Goal: Task Accomplishment & Management: Use online tool/utility

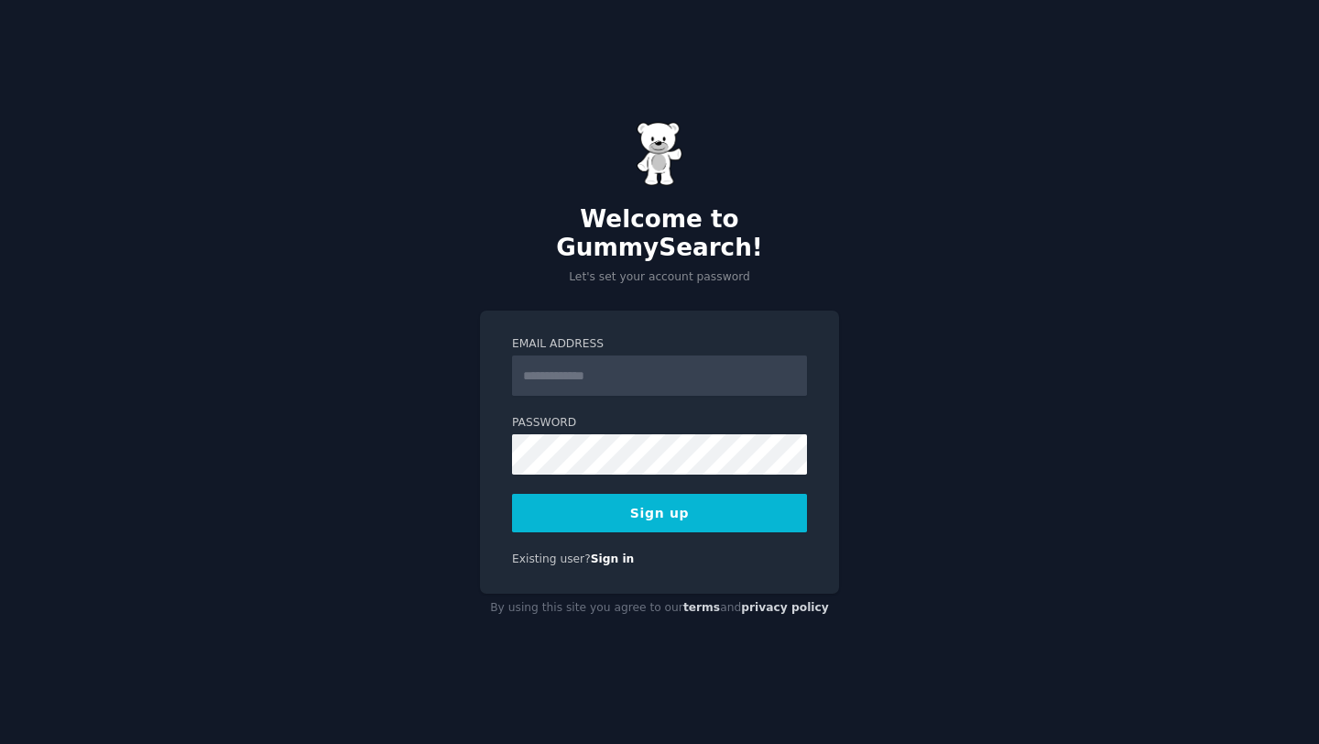
click at [689, 359] on input "Email Address" at bounding box center [659, 375] width 295 height 40
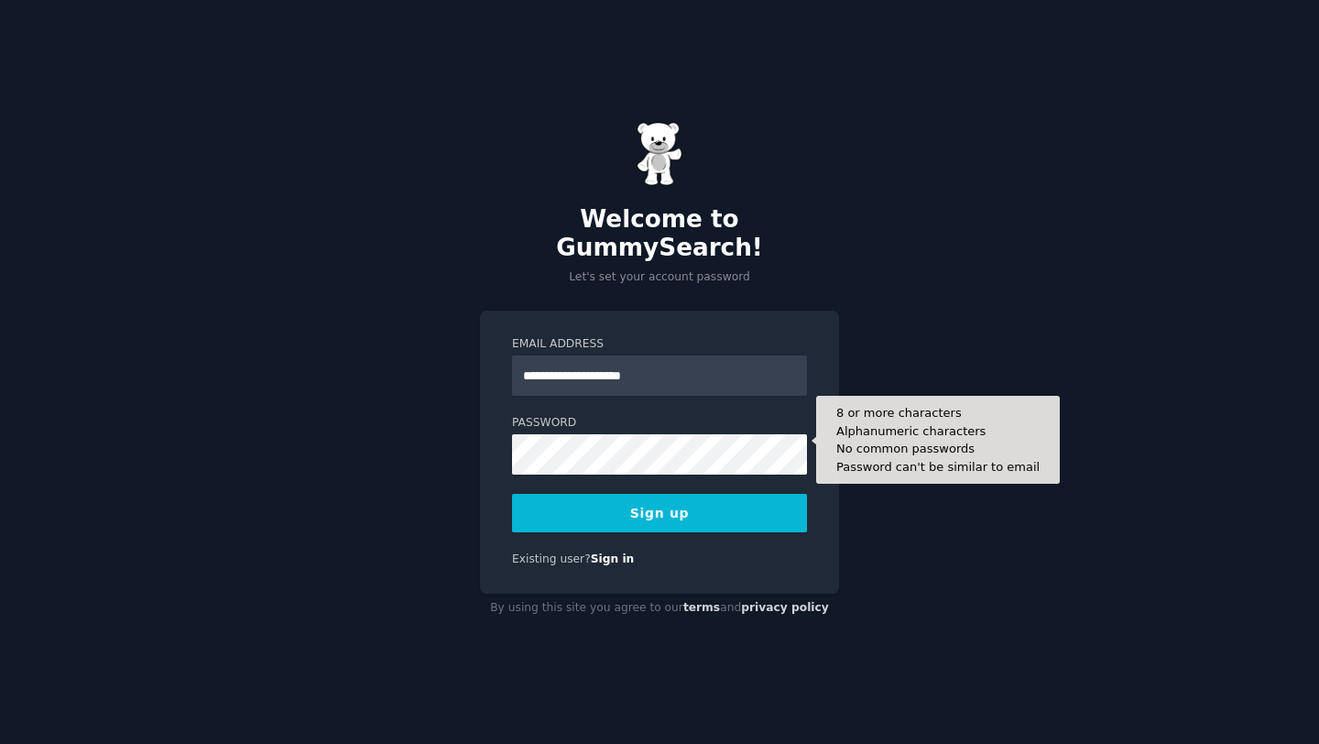
type input "**********"
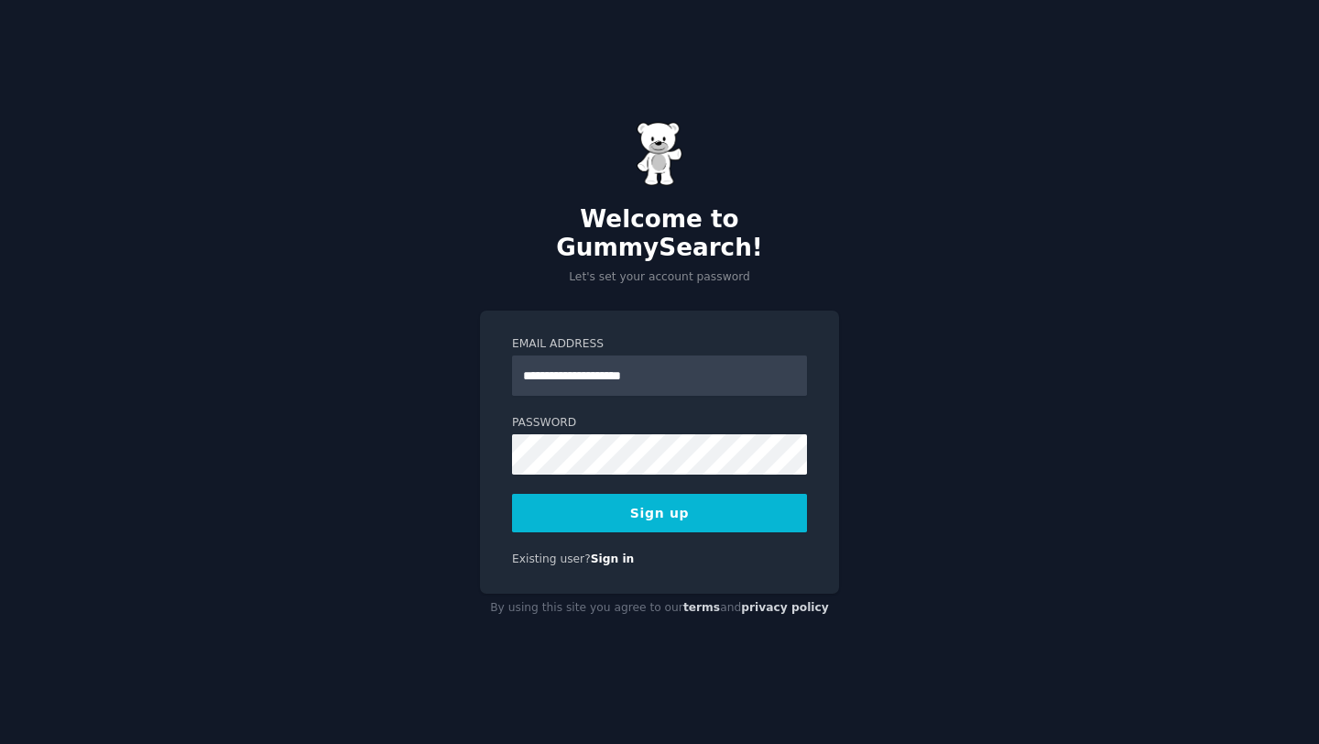
click at [655, 494] on button "Sign up" at bounding box center [659, 513] width 295 height 38
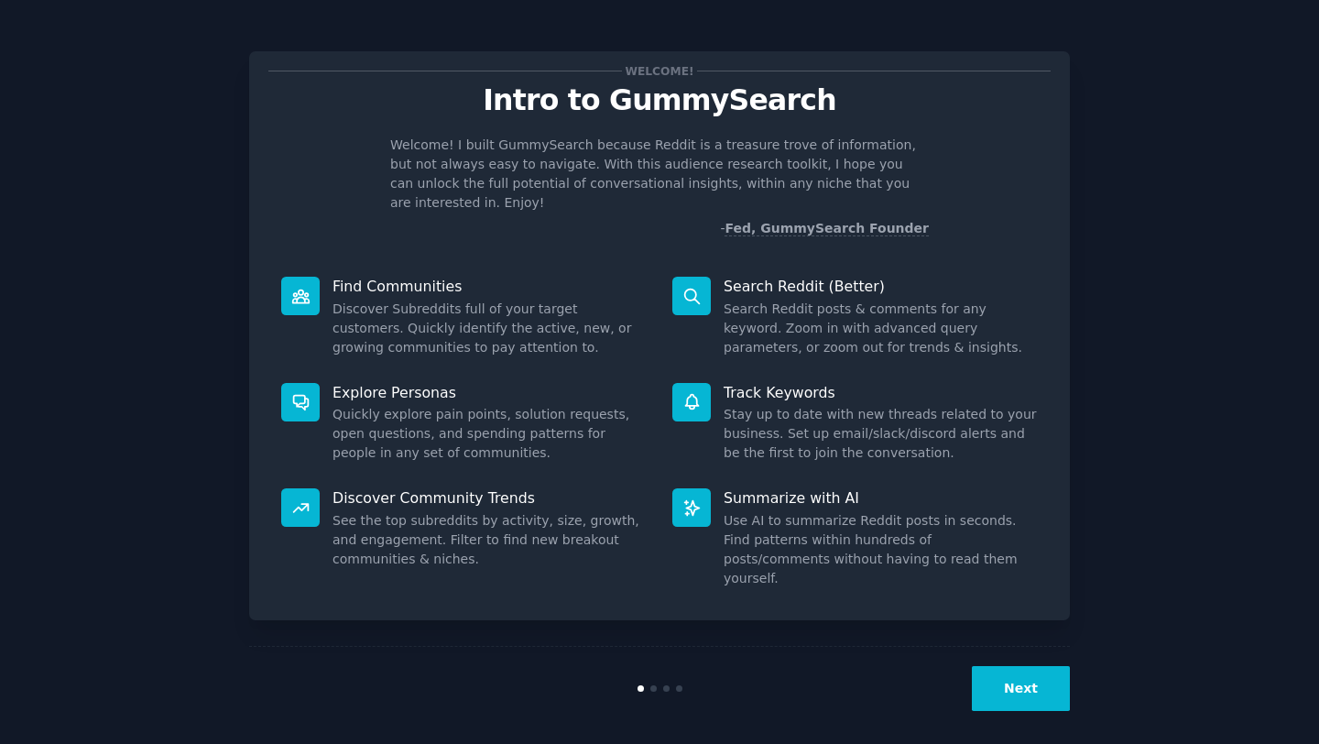
click at [1047, 668] on button "Next" at bounding box center [1021, 688] width 98 height 45
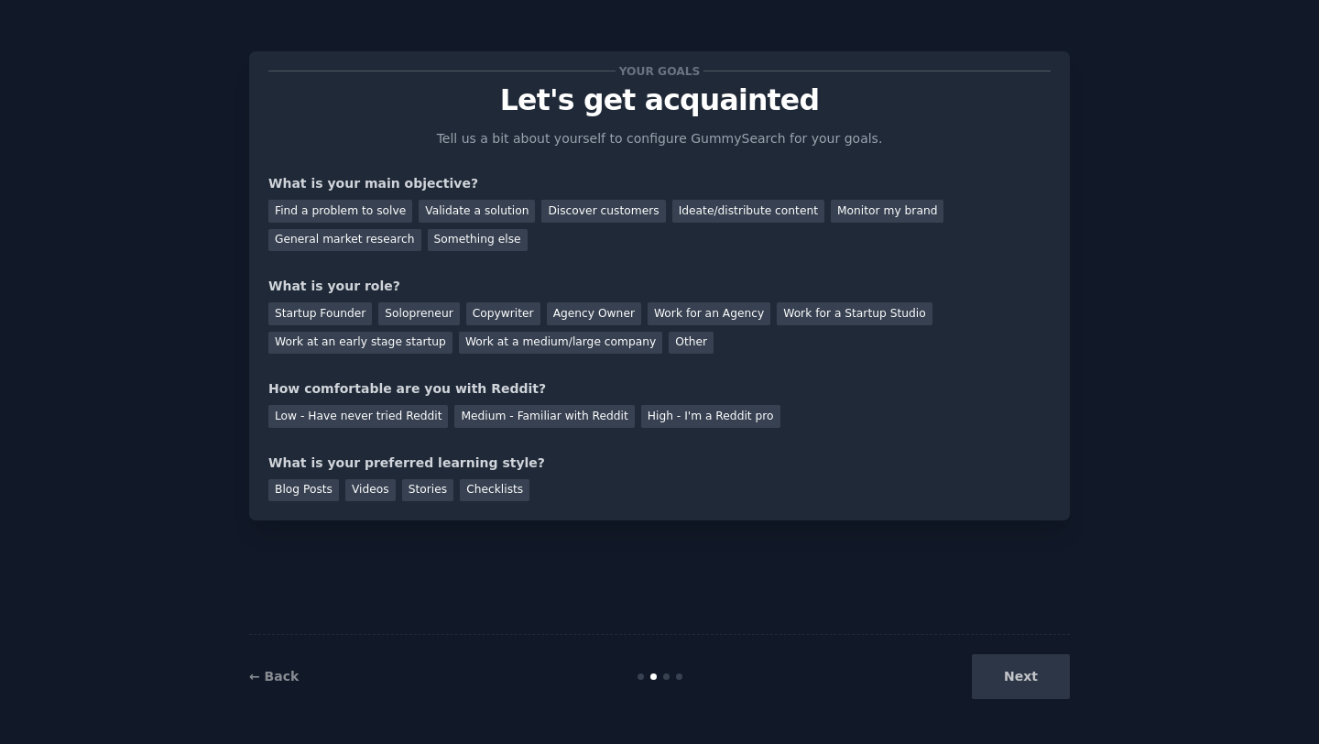
click at [1047, 668] on div "Next" at bounding box center [933, 676] width 274 height 45
click at [1023, 679] on div "Next" at bounding box center [933, 676] width 274 height 45
click at [376, 219] on div "Find a problem to solve" at bounding box center [340, 211] width 144 height 23
click at [337, 310] on div "Startup Founder" at bounding box center [320, 313] width 104 height 23
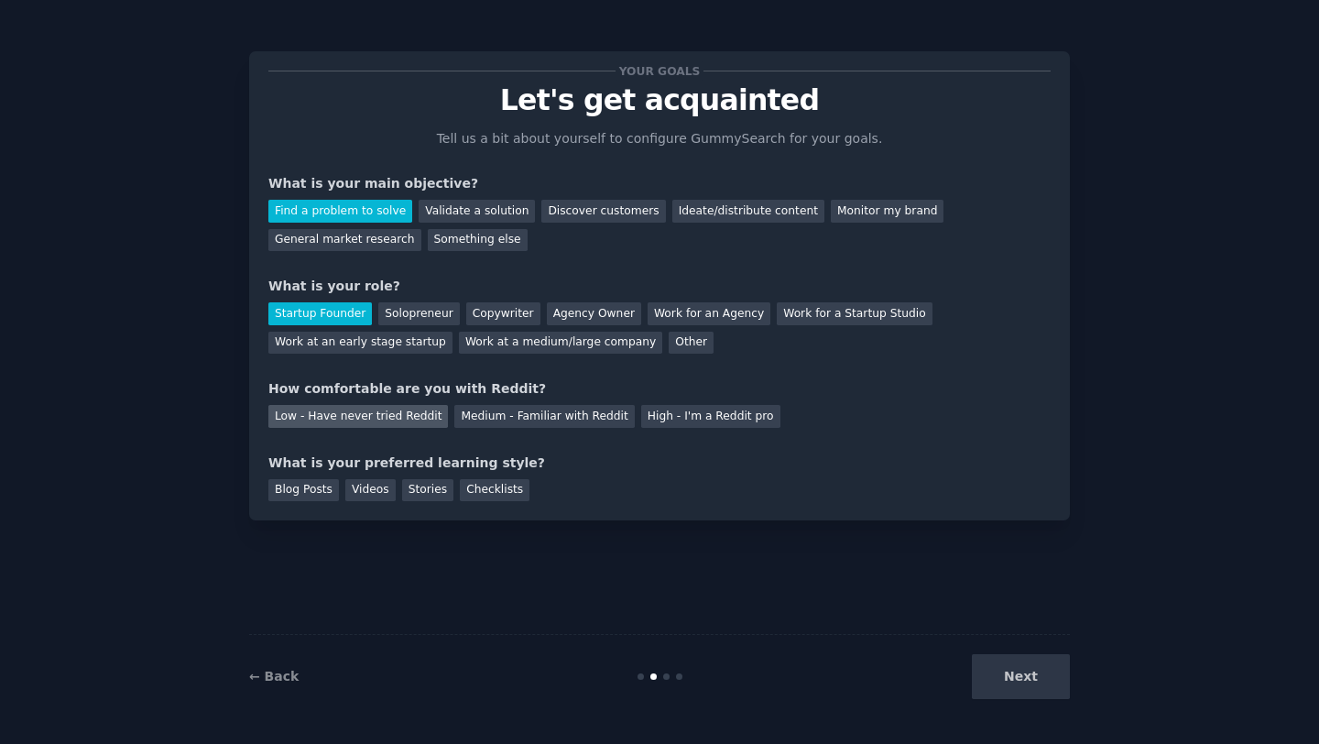
click at [359, 418] on div "Low - Have never tried Reddit" at bounding box center [358, 416] width 180 height 23
click at [524, 410] on div "Medium - Familiar with Reddit" at bounding box center [544, 416] width 180 height 23
click at [307, 481] on div "Blog Posts" at bounding box center [303, 490] width 71 height 23
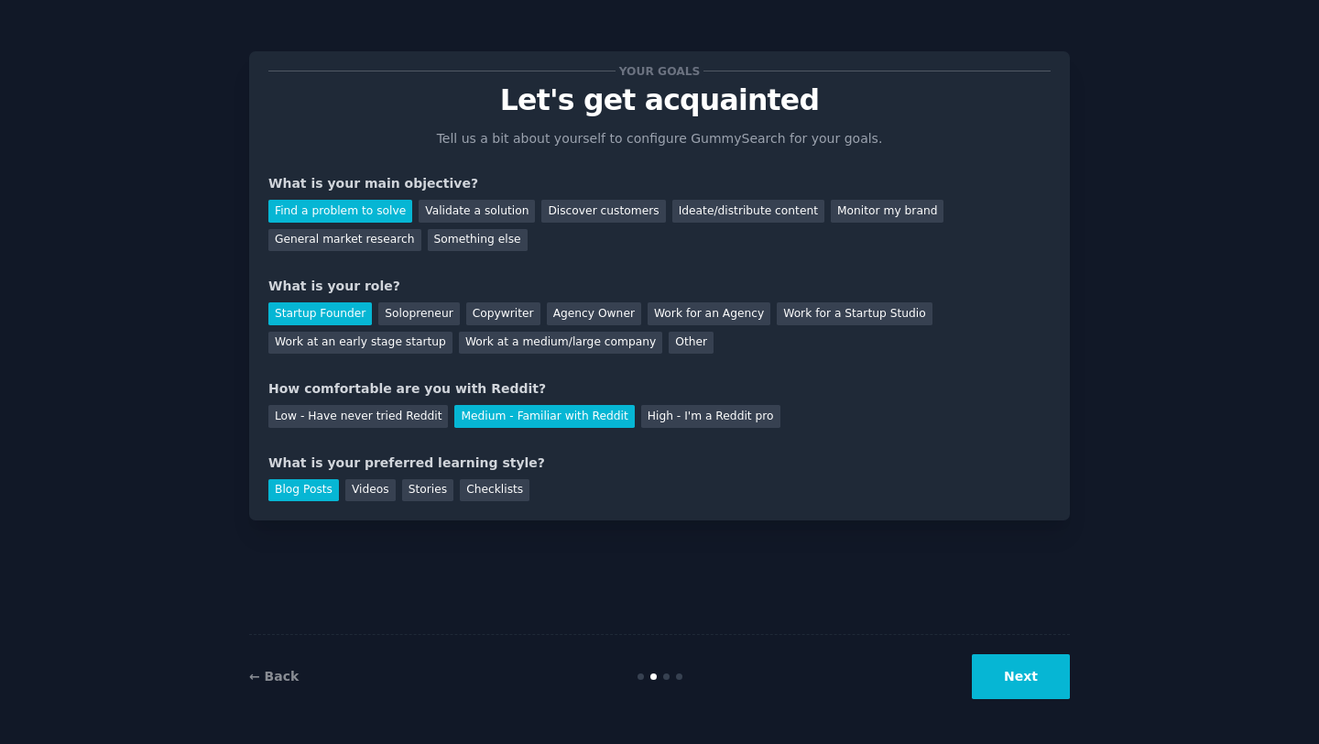
click at [989, 676] on button "Next" at bounding box center [1021, 676] width 98 height 45
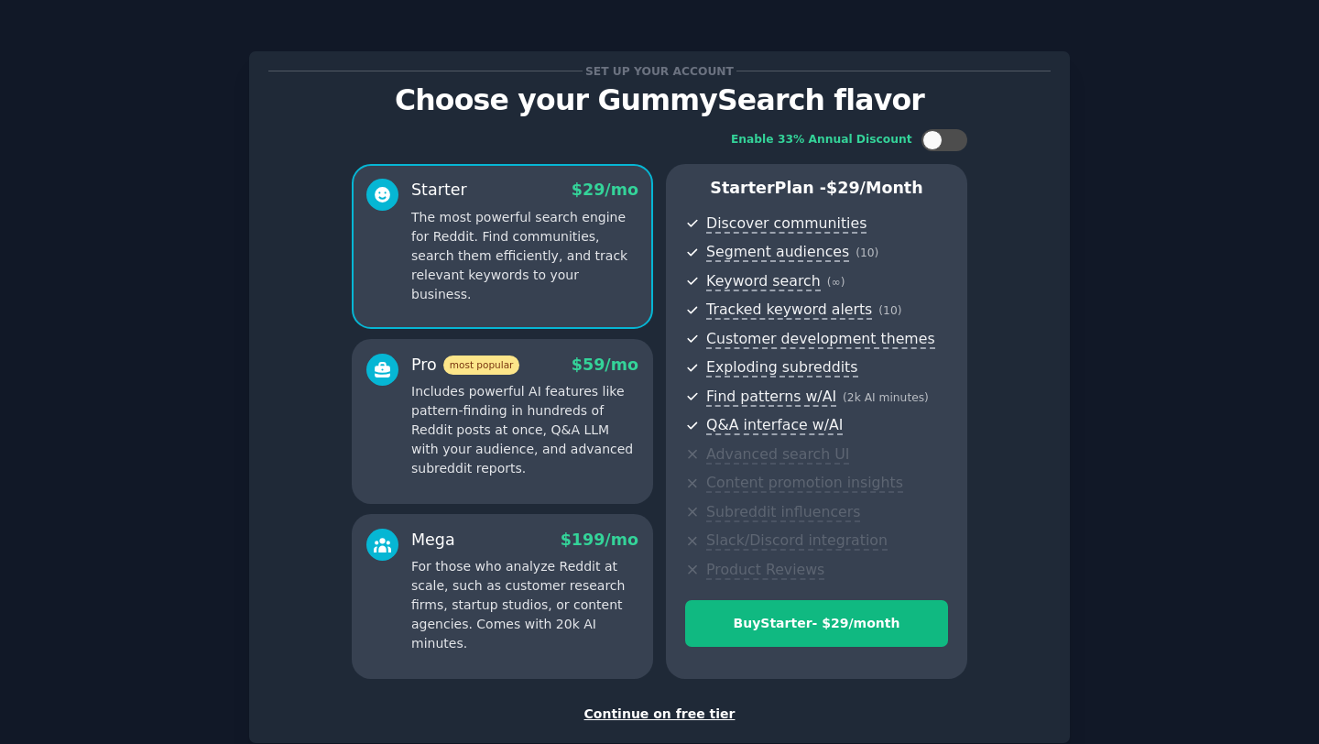
scroll to position [109, 0]
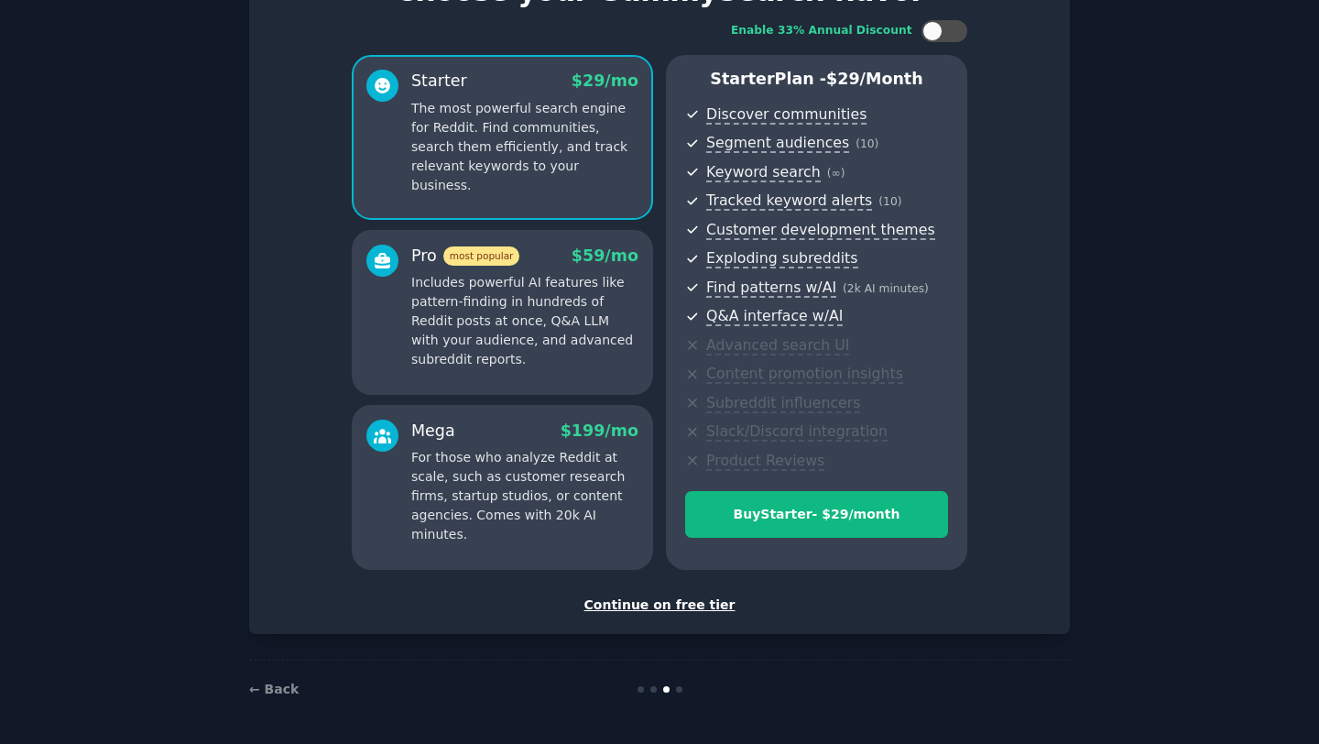
click at [683, 607] on div "Continue on free tier" at bounding box center [659, 604] width 782 height 19
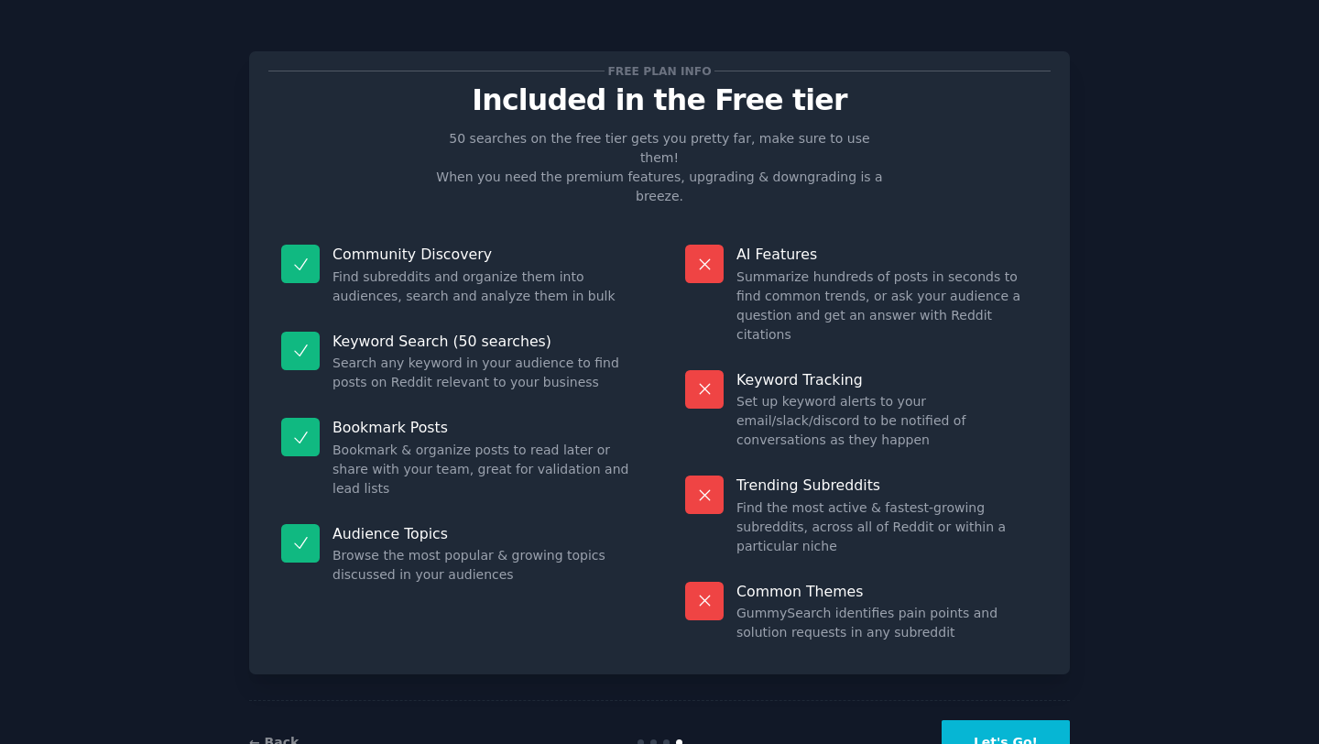
click at [1043, 720] on button "Let's Go!" at bounding box center [1006, 742] width 128 height 45
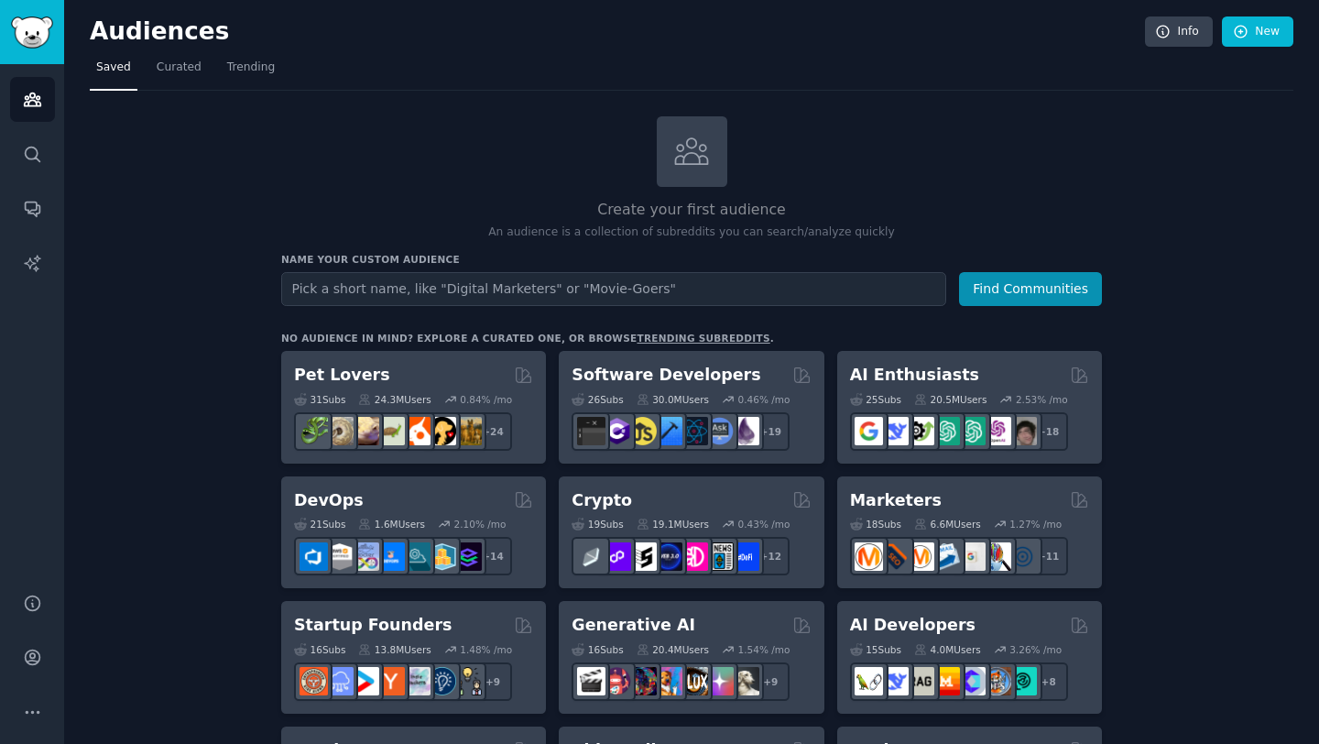
click at [512, 292] on input "text" at bounding box center [613, 289] width 665 height 34
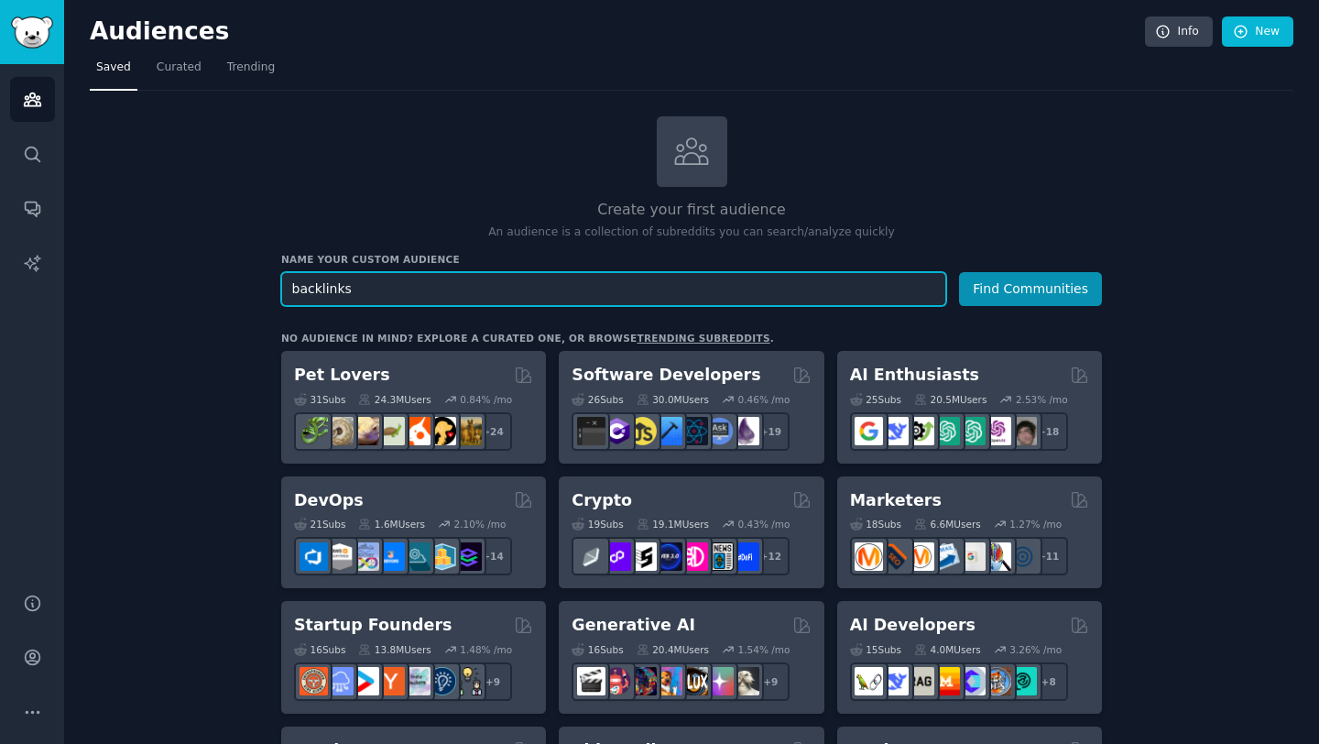
type input "backlinks"
click at [959, 272] on button "Find Communities" at bounding box center [1030, 289] width 143 height 34
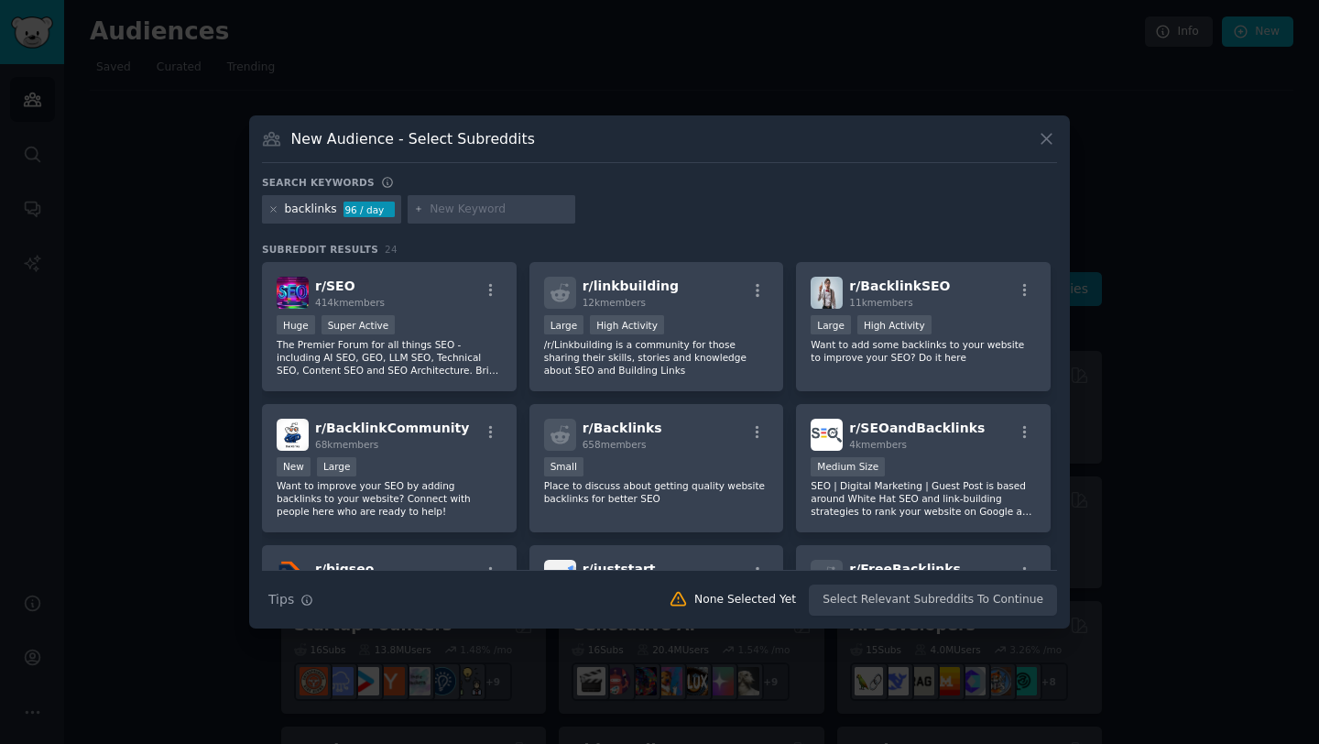
click at [1046, 147] on icon at bounding box center [1046, 138] width 19 height 19
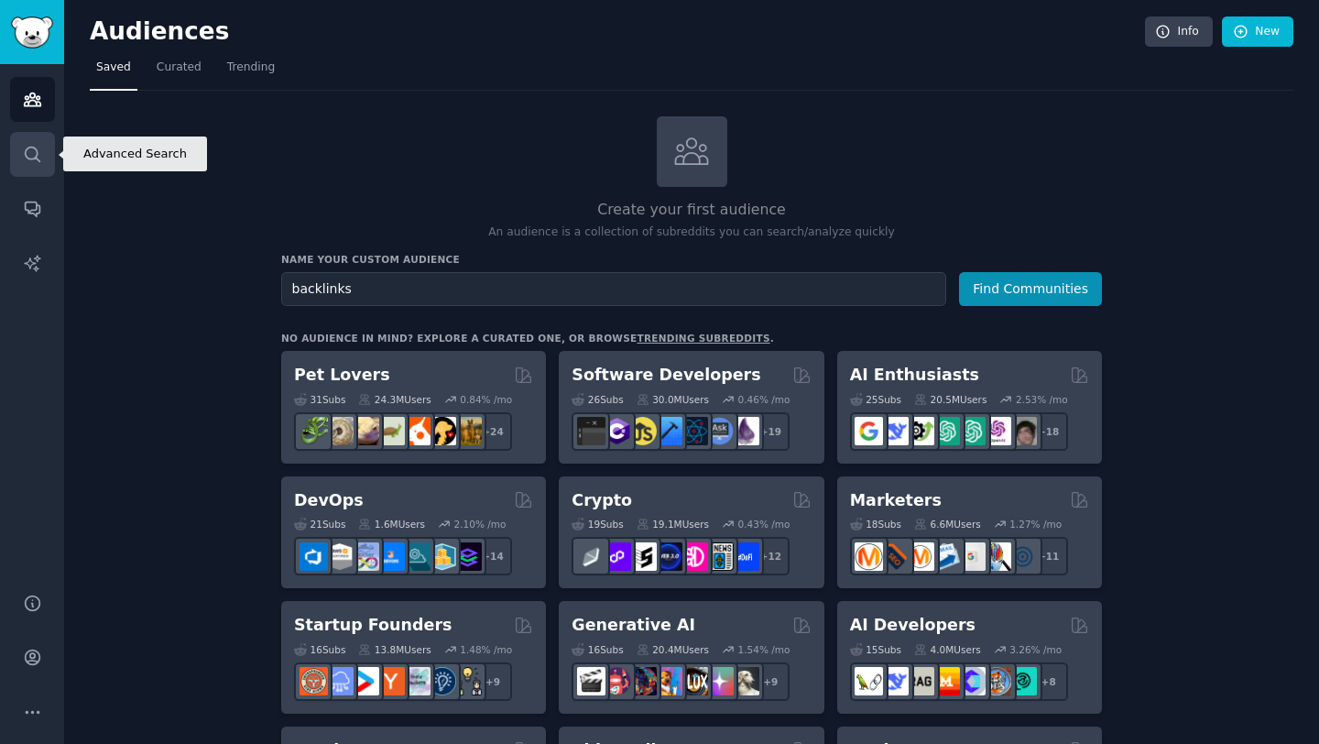
click at [27, 153] on icon "Sidebar" at bounding box center [32, 154] width 19 height 19
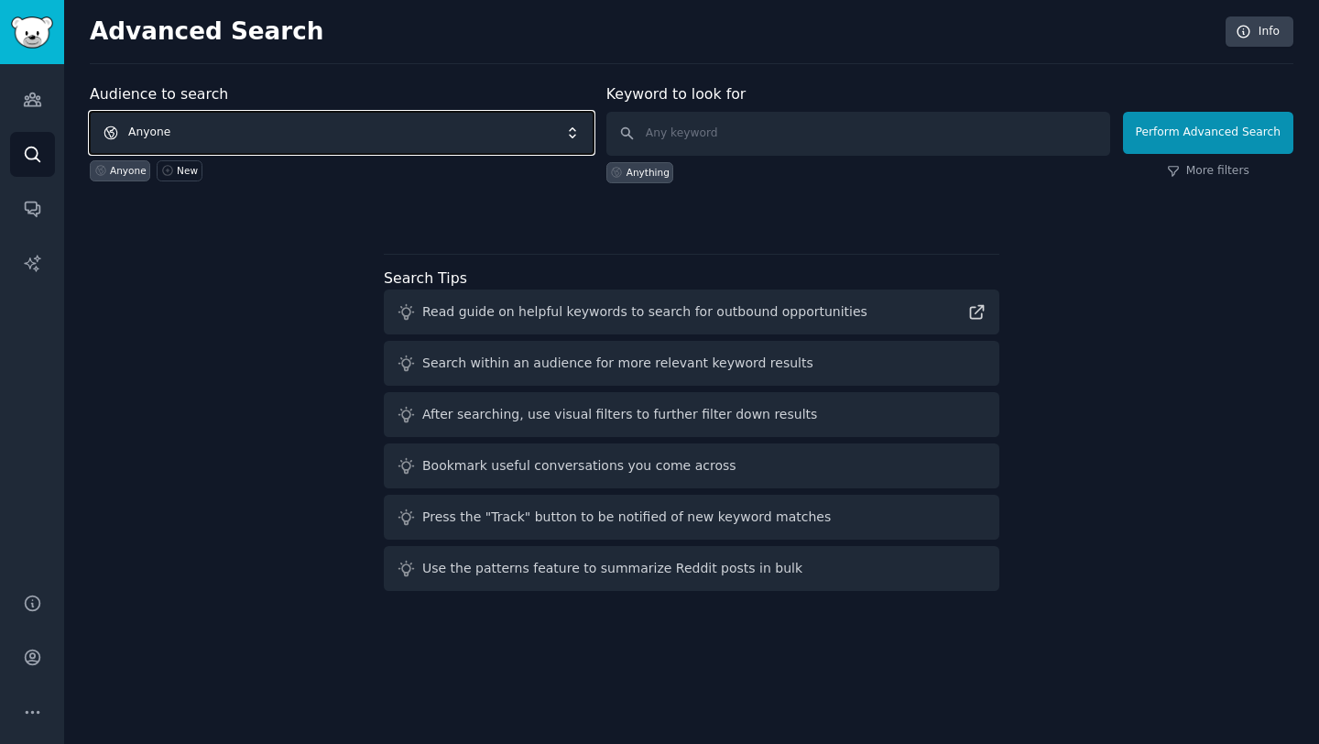
click at [333, 135] on span "Anyone" at bounding box center [342, 133] width 504 height 42
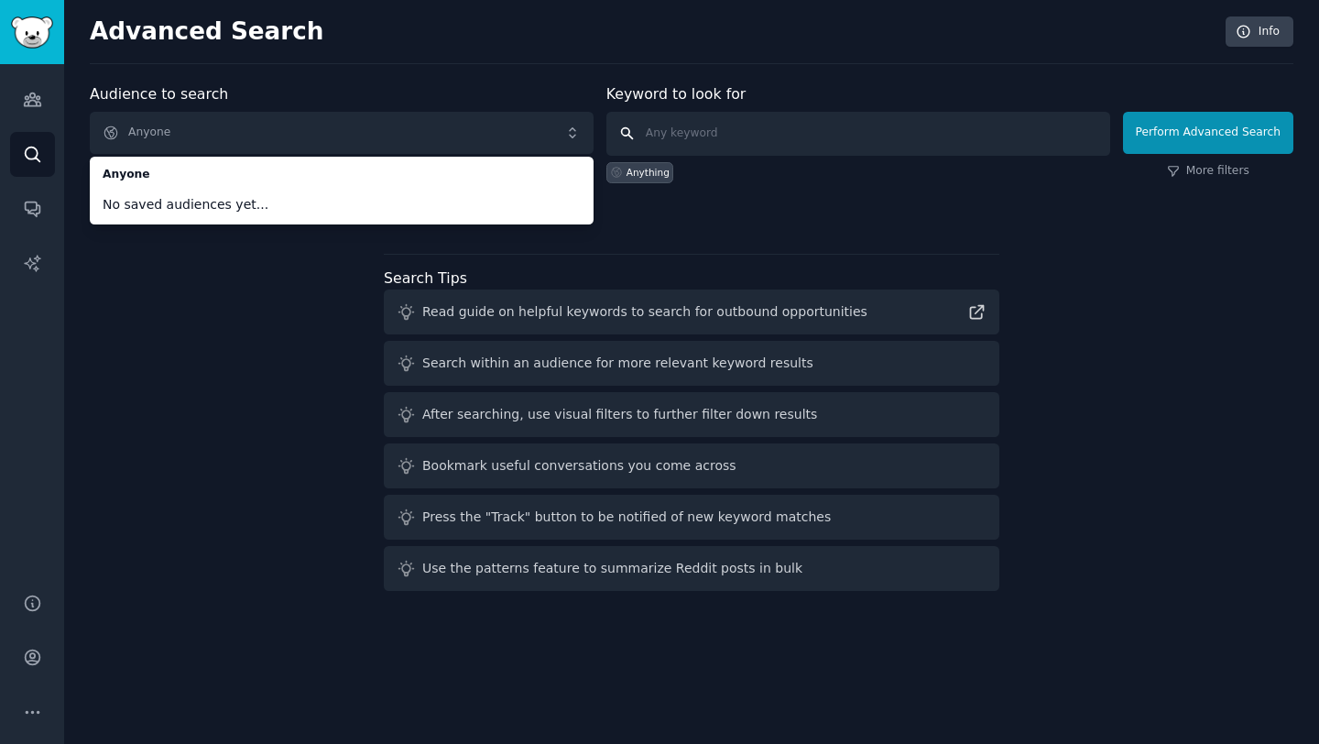
click at [745, 122] on input "text" at bounding box center [858, 134] width 504 height 44
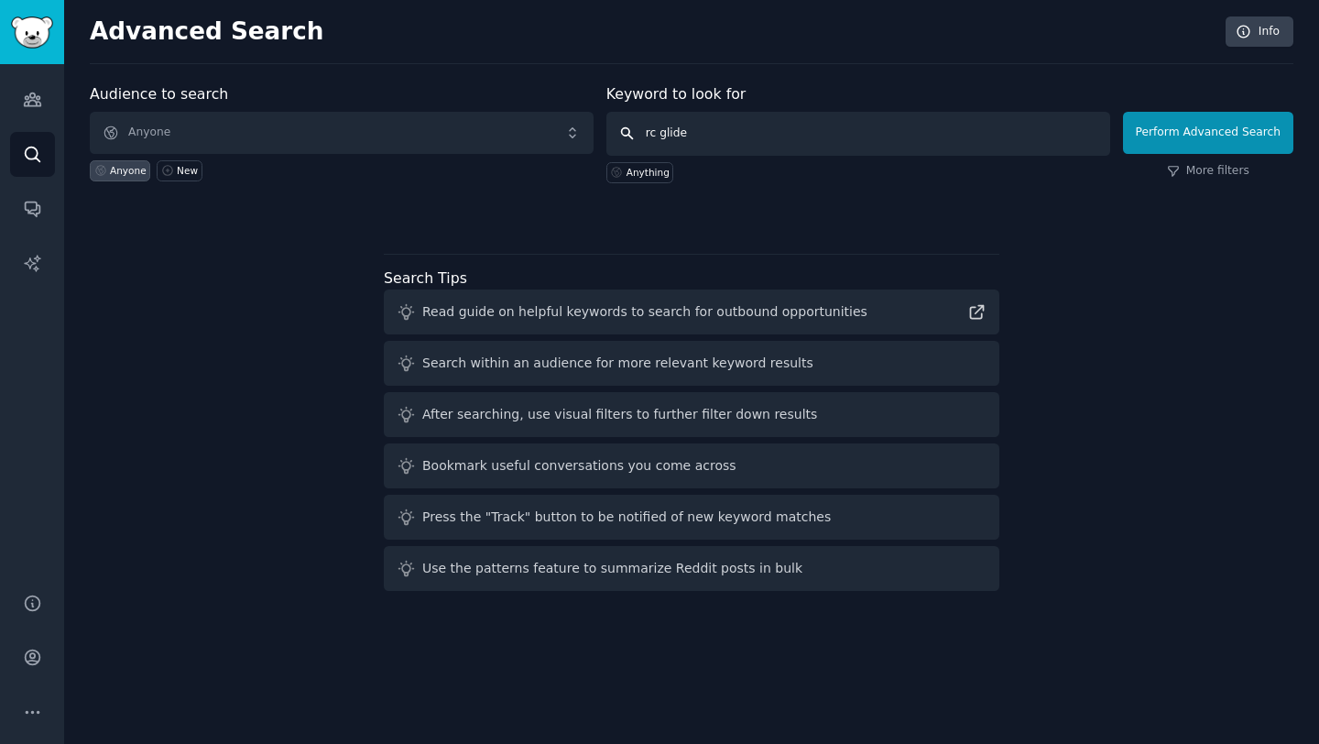
type input "rc glider"
click button "Perform Advanced Search" at bounding box center [1208, 133] width 170 height 42
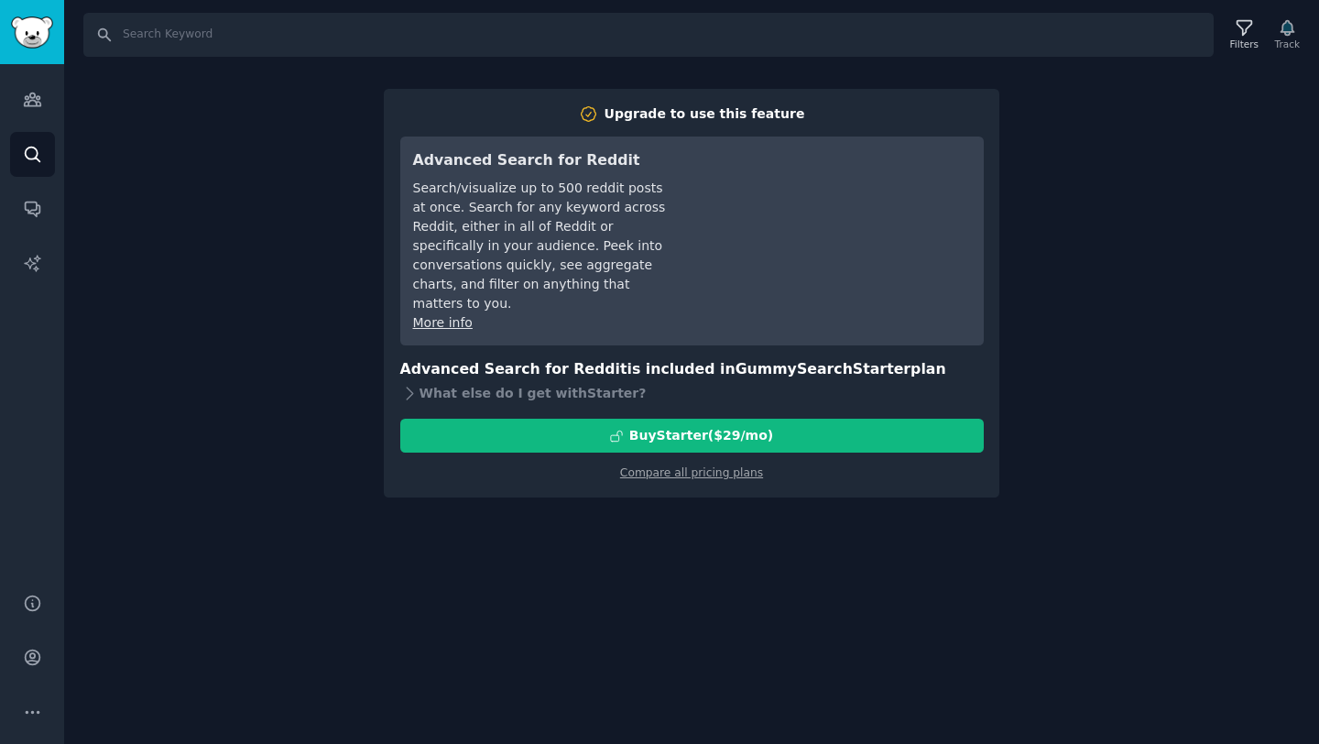
click at [1136, 145] on div "Search Filters Track Upgrade to use this feature Advanced Search for Reddit Sea…" at bounding box center [691, 372] width 1255 height 744
click at [41, 90] on icon "Sidebar" at bounding box center [32, 99] width 19 height 19
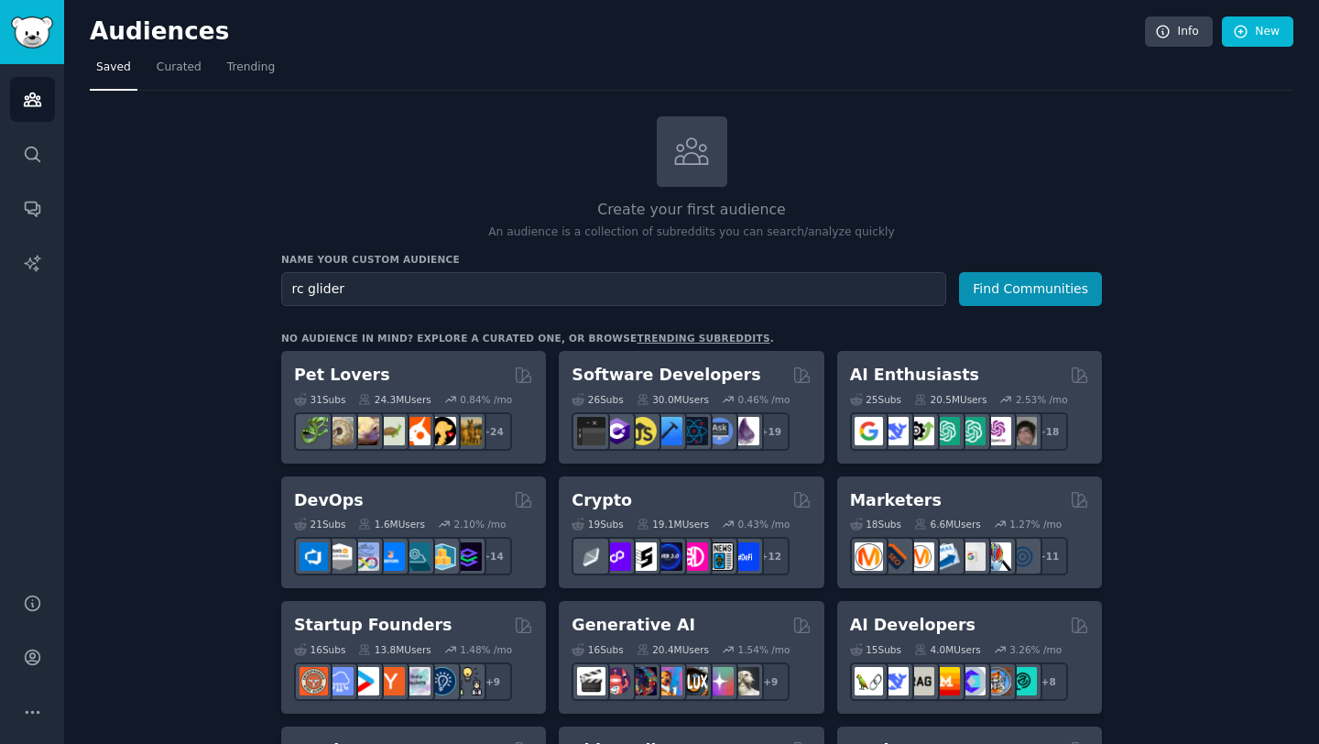
type input "rc glider"
click at [959, 272] on button "Find Communities" at bounding box center [1030, 289] width 143 height 34
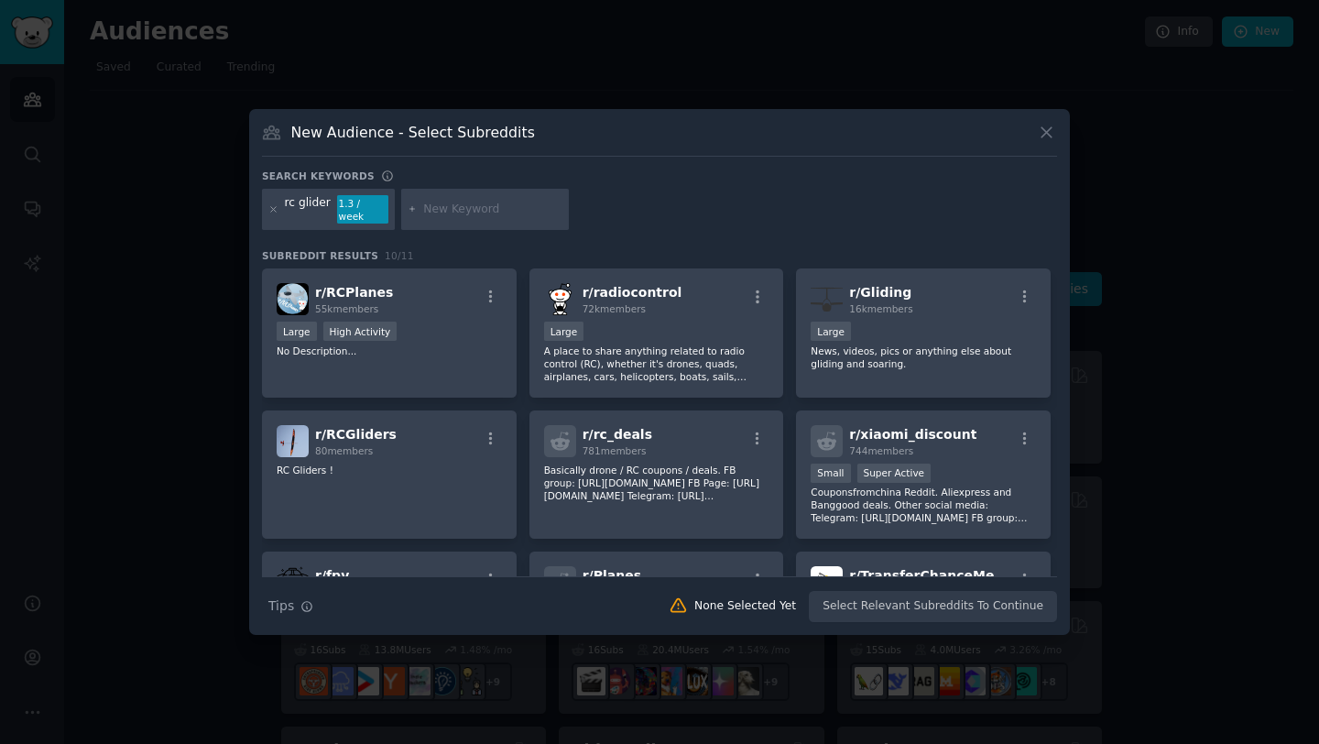
click at [1044, 142] on icon at bounding box center [1046, 132] width 19 height 19
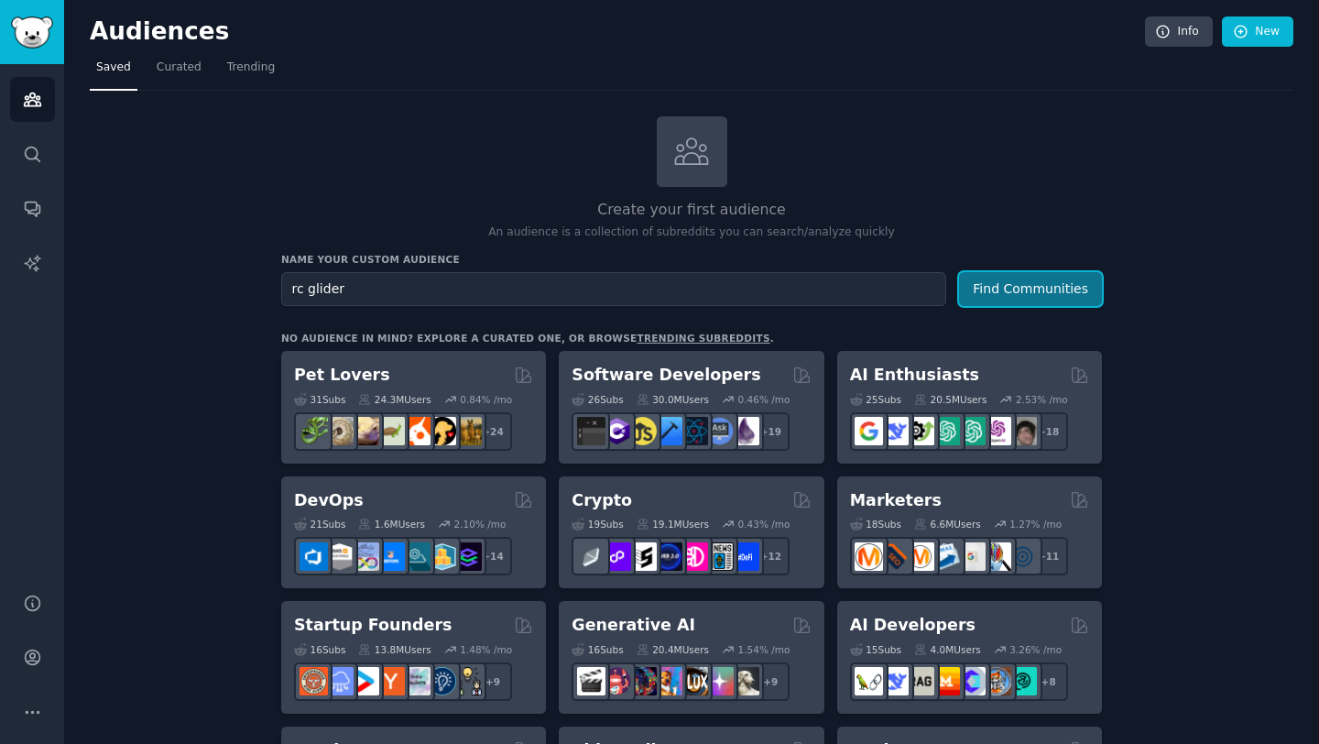
click at [1075, 291] on button "Find Communities" at bounding box center [1030, 289] width 143 height 34
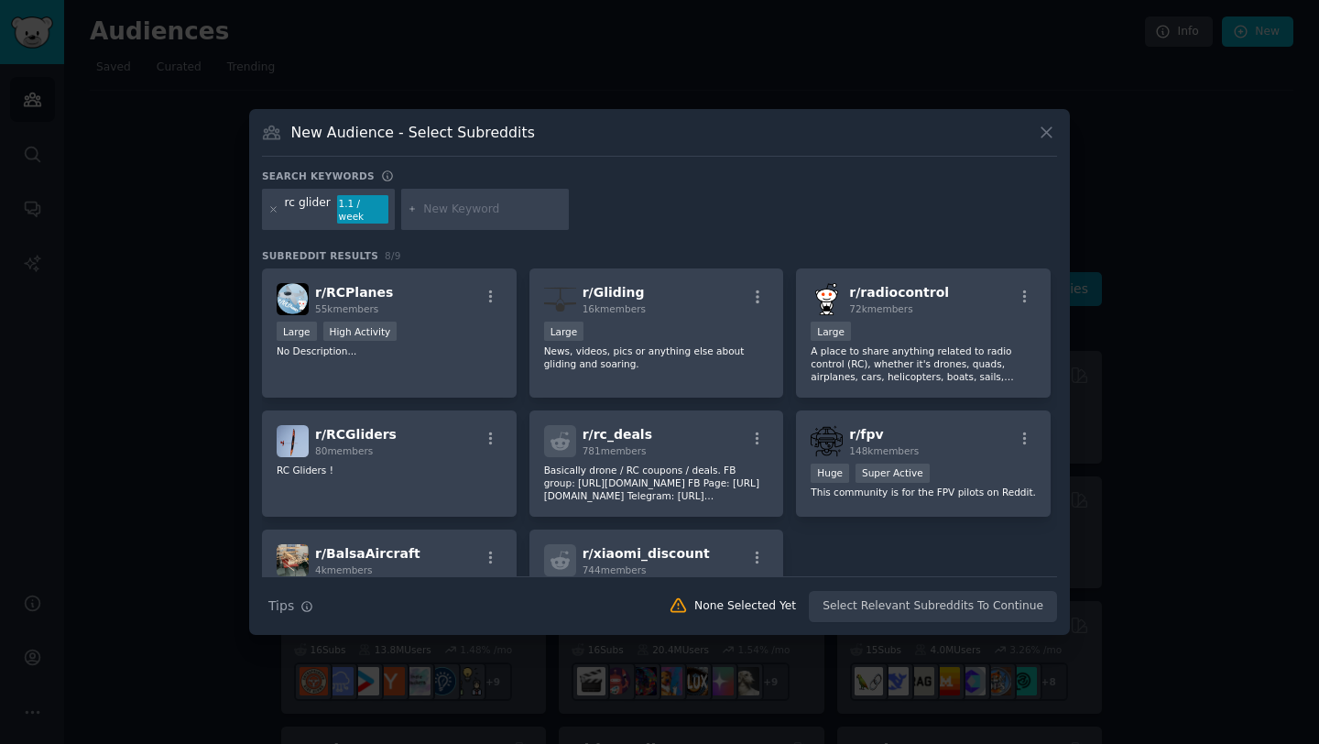
click at [1045, 149] on div "New Audience - Select Subreddits" at bounding box center [659, 139] width 795 height 35
click at [1045, 142] on icon at bounding box center [1046, 132] width 19 height 19
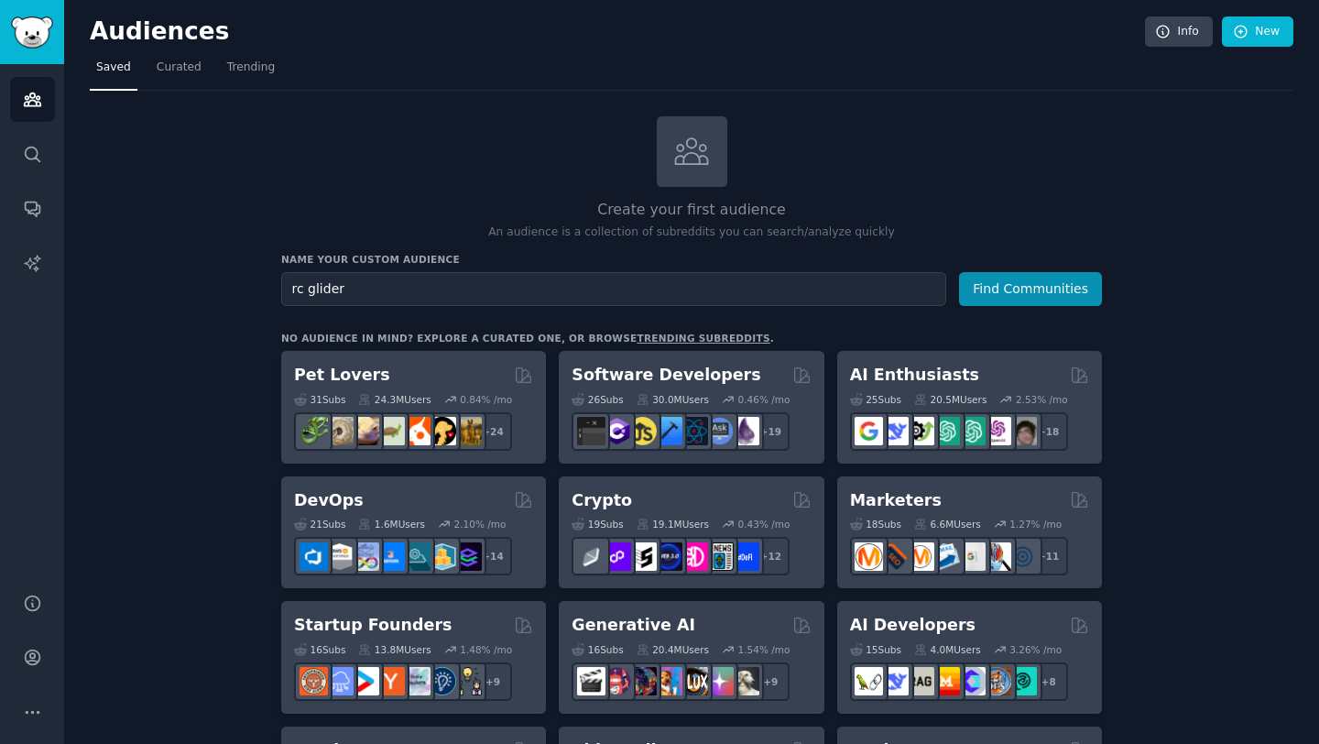
click at [1045, 143] on div "Create your first audience An audience is a collection of subreddits you can se…" at bounding box center [691, 178] width 821 height 125
